Goal: Transaction & Acquisition: Purchase product/service

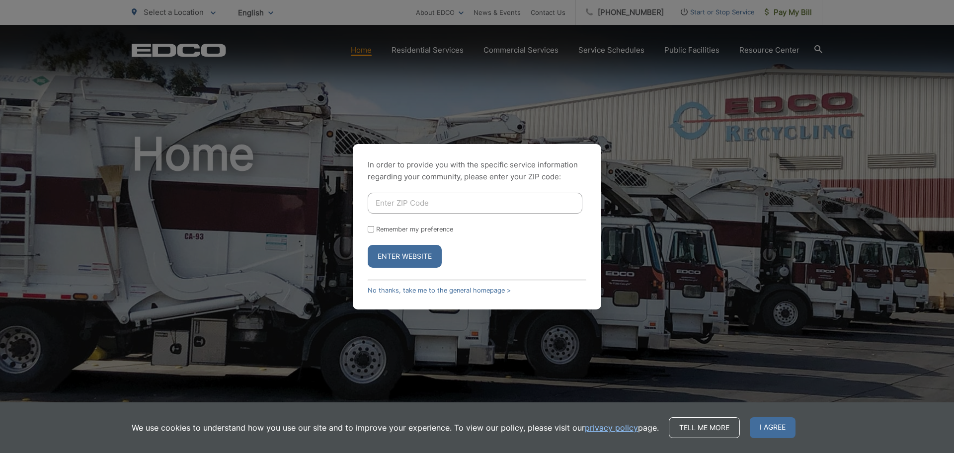
click at [395, 252] on button "Enter Website" at bounding box center [405, 256] width 74 height 23
click at [764, 426] on span "I agree" at bounding box center [772, 427] width 46 height 21
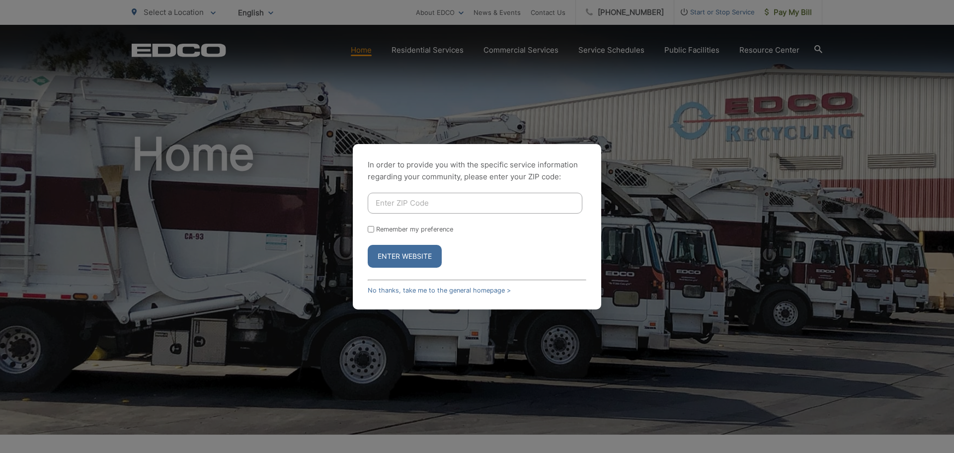
drag, startPoint x: 409, startPoint y: 250, endPoint x: 401, endPoint y: 255, distance: 9.2
click at [401, 255] on button "Enter Website" at bounding box center [405, 256] width 74 height 23
click at [399, 255] on button "Enter Website" at bounding box center [405, 256] width 74 height 23
click at [390, 288] on link "No thanks, take me to the general homepage >" at bounding box center [439, 290] width 143 height 7
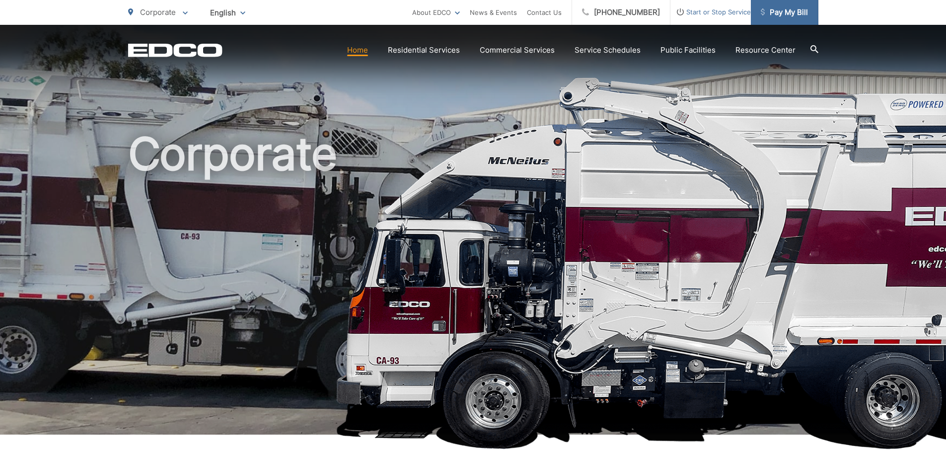
click at [787, 7] on span "Pay My Bill" at bounding box center [784, 12] width 47 height 12
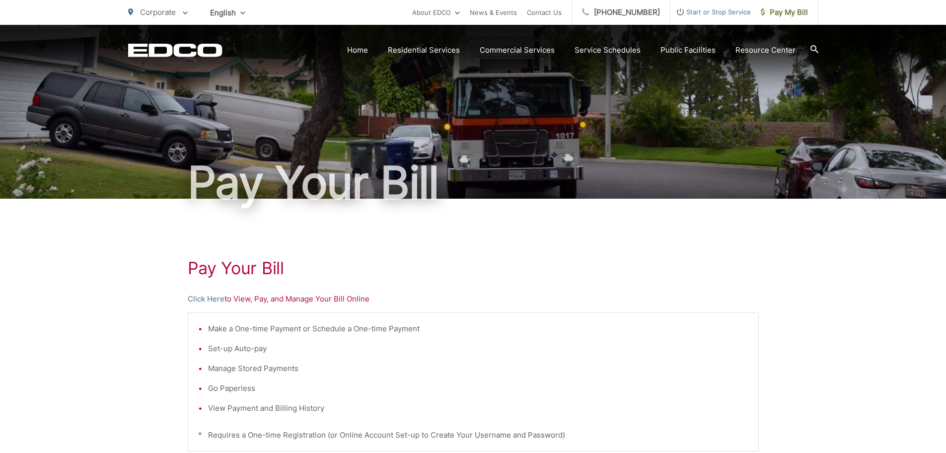
click at [257, 409] on li "View Payment and Billing History" at bounding box center [478, 408] width 540 height 12
click at [214, 297] on link "Click Here" at bounding box center [206, 299] width 37 height 12
click at [210, 298] on link "Click Here" at bounding box center [206, 299] width 37 height 12
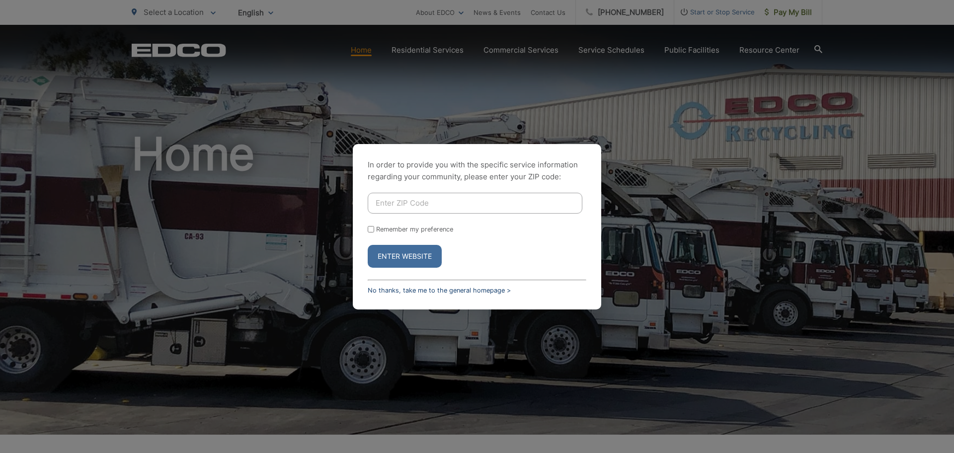
click at [387, 291] on link "No thanks, take me to the general homepage >" at bounding box center [439, 290] width 143 height 7
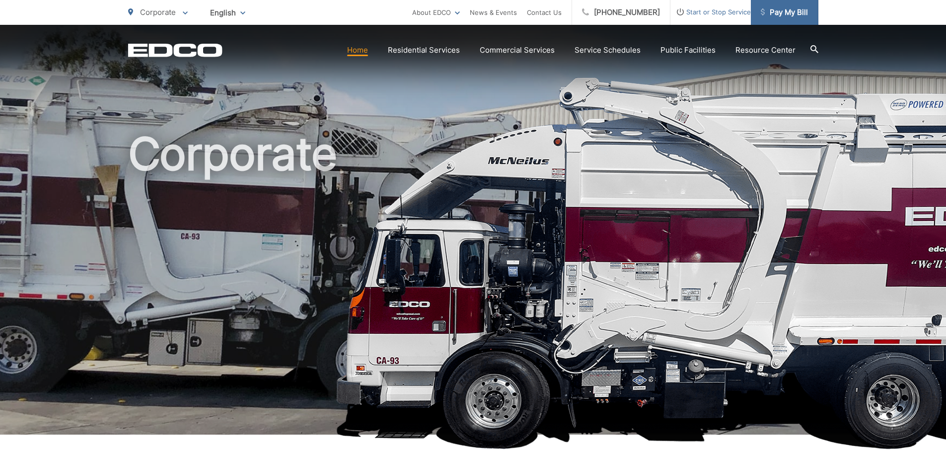
click at [776, 6] on span "Pay My Bill" at bounding box center [784, 12] width 47 height 12
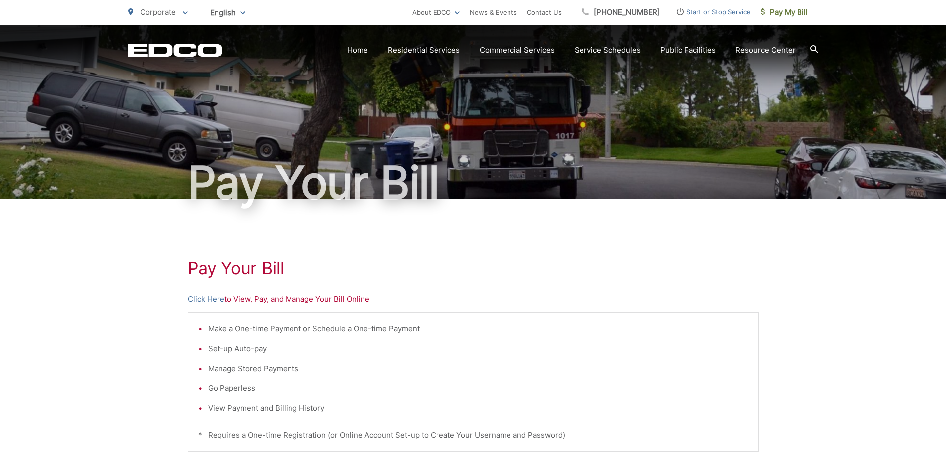
scroll to position [253, 0]
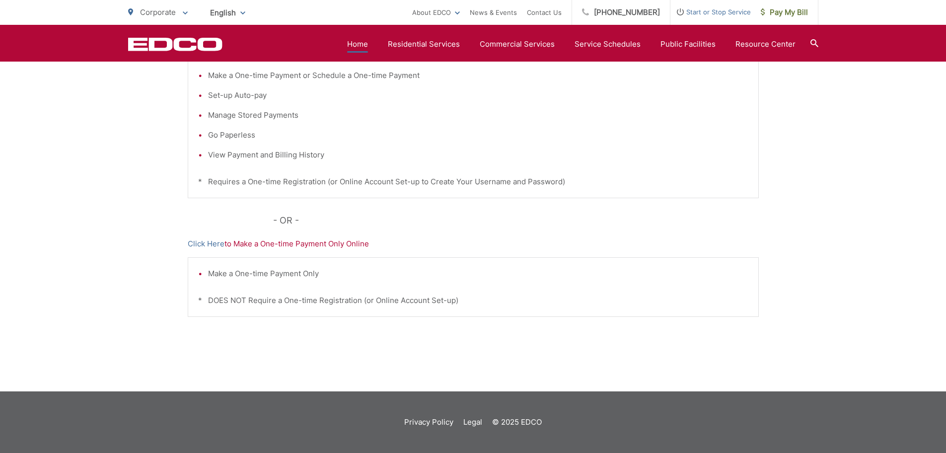
click at [358, 40] on link "Home" at bounding box center [357, 44] width 21 height 12
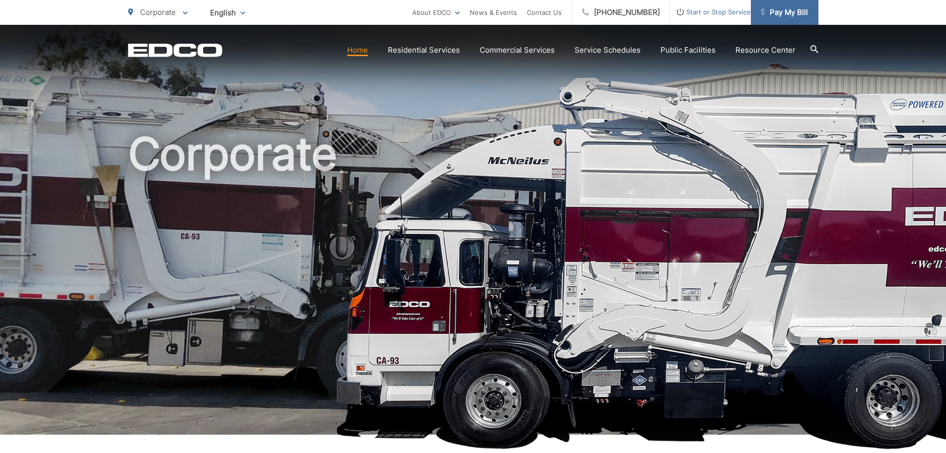
click at [762, 15] on span at bounding box center [763, 13] width 4 height 12
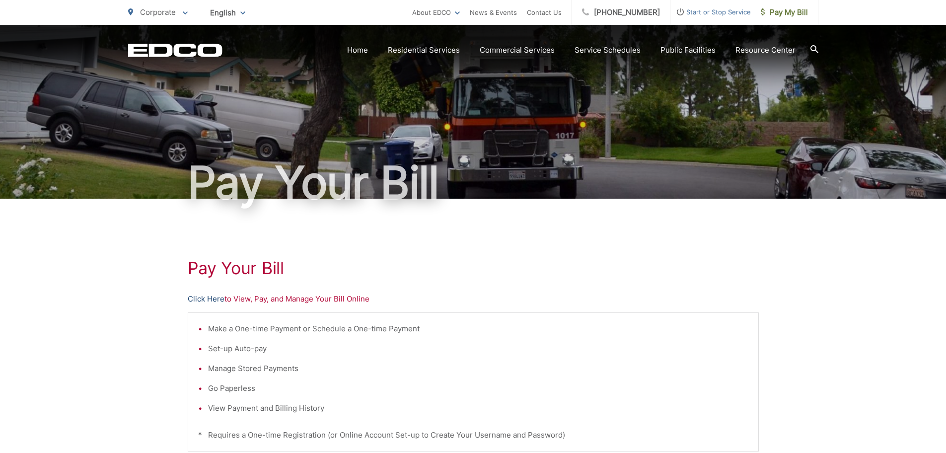
click at [209, 296] on link "Click Here" at bounding box center [206, 299] width 37 height 12
